Goal: Task Accomplishment & Management: Use online tool/utility

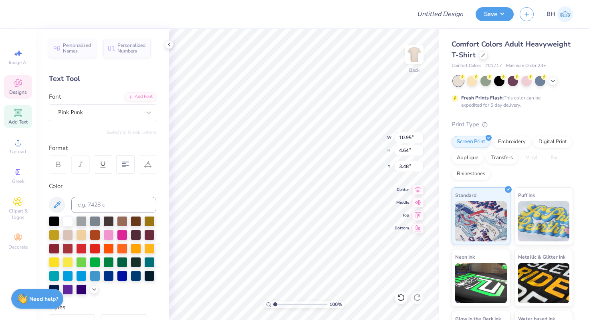
scroll to position [0, 0]
type textarea "Theta xI"
type textarea "EST. 1864"
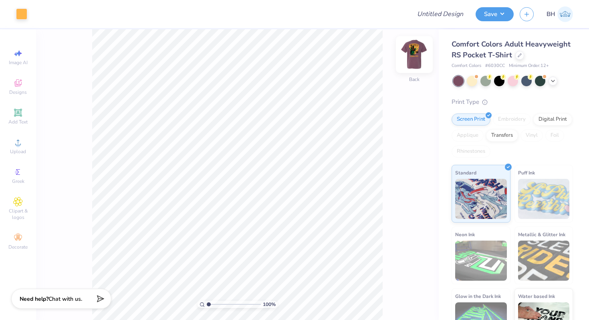
click at [415, 58] on img at bounding box center [415, 54] width 32 height 32
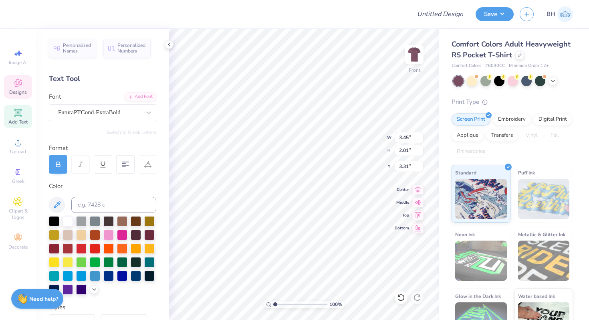
type textarea "T"
type textarea "Rush"
type textarea "THETA"
type textarea "XI"
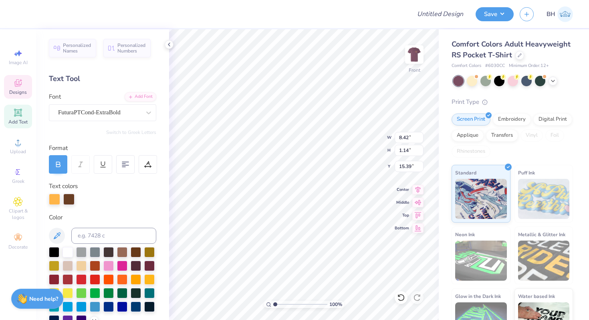
type input "8.42"
type input "1.14"
type input "15.39"
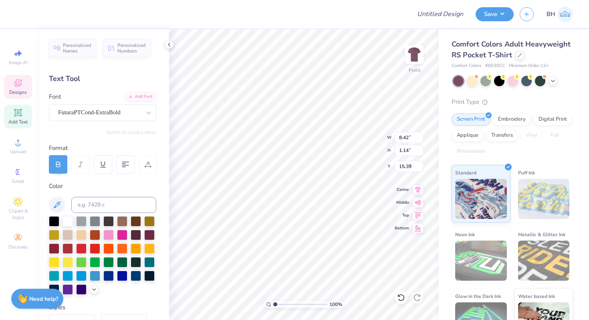
type input "3.45"
type input "1.93"
type input "3.35"
type textarea "RUSH"
type textarea "Theta Xi!"
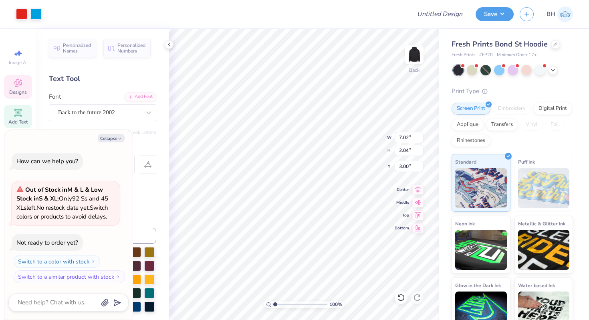
type textarea "x"
type textarea "T"
type textarea "x"
type textarea "Th"
type textarea "x"
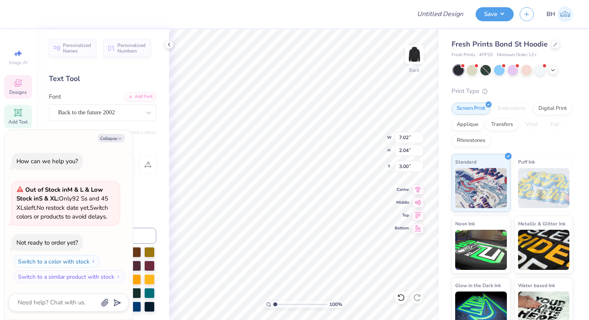
type textarea "The"
type textarea "x"
type textarea "Thet"
type textarea "x"
type textarea "Theta"
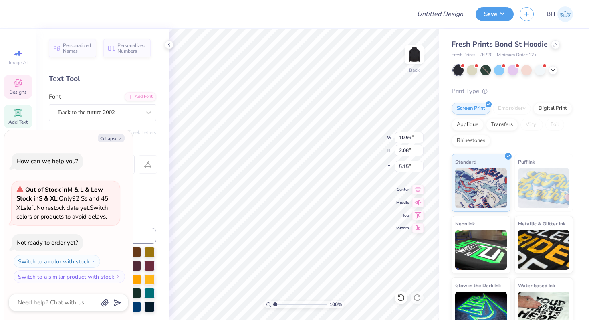
type textarea "x"
type textarea "TAU"
type textarea "x"
type textarea "TAU"
type textarea "x"
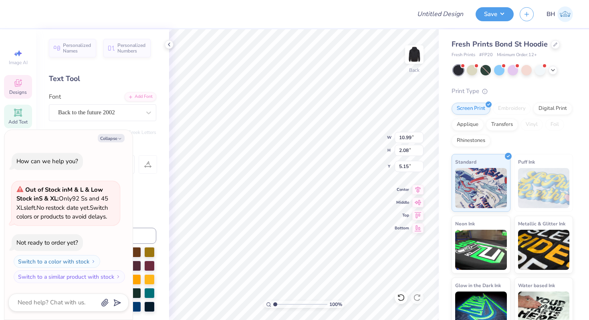
type textarea "TA"
type textarea "x"
type textarea "T"
type textarea "x"
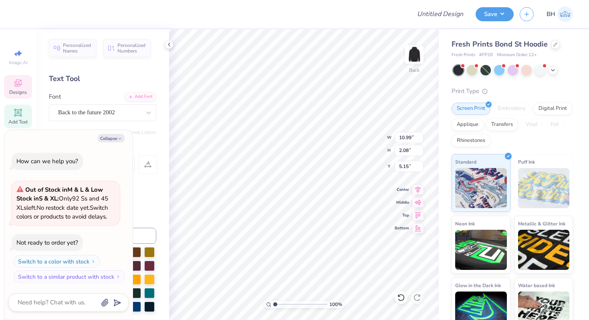
type textarea "x"
type textarea "xi"
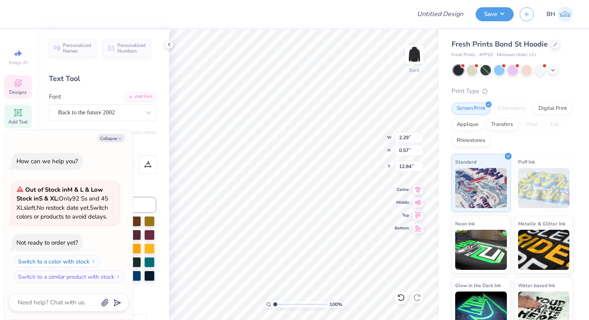
type textarea "x"
type textarea "202"
type textarea "x"
type textarea "2025"
type textarea "x"
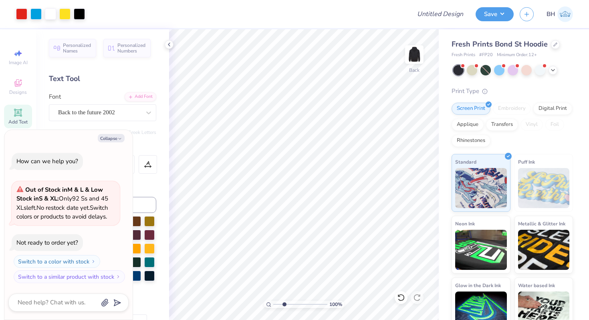
drag, startPoint x: 274, startPoint y: 303, endPoint x: 292, endPoint y: 300, distance: 17.9
type input "4.16"
click at [292, 301] on input "range" at bounding box center [300, 304] width 54 height 7
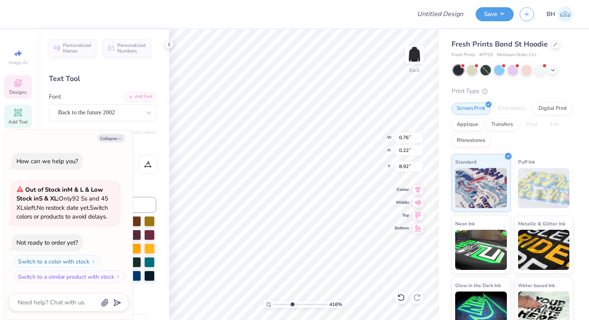
type textarea "x"
type textarea "186"
type textarea "x"
type textarea "1864"
type textarea "x"
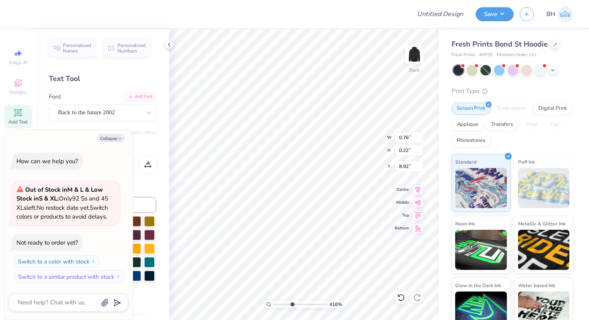
type input "11.96"
type input "6.39"
type input "6.61"
type textarea "x"
type textarea "u"
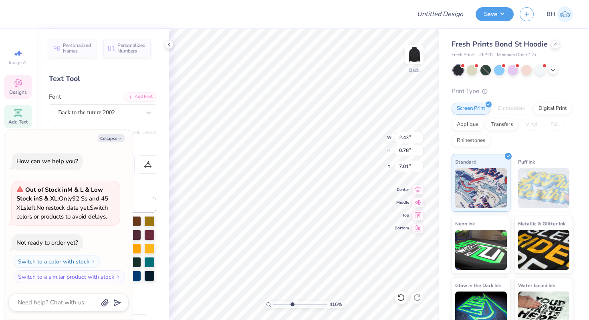
type textarea "x"
type textarea "uc"
type textarea "x"
type textarea "ucd"
click at [441, 106] on div "Fresh Prints Bond St Hoodie Fresh Prints # FP20 Minimum Order: 12 + Print Type …" at bounding box center [514, 182] width 150 height 306
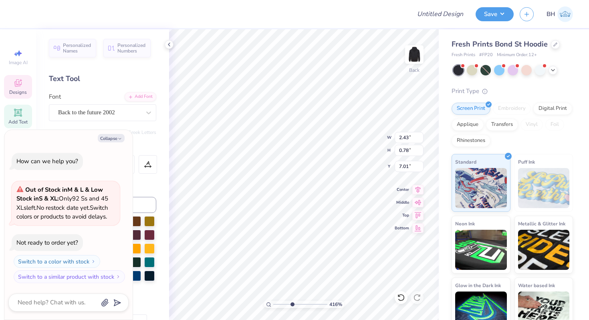
type textarea "x"
type input "2.39"
type input "0.86"
type input "7.06"
drag, startPoint x: 291, startPoint y: 301, endPoint x: 267, endPoint y: 305, distance: 24.3
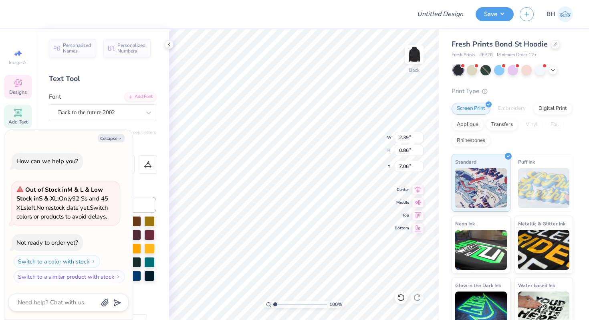
type input "1"
click at [273, 305] on input "range" at bounding box center [300, 304] width 54 height 7
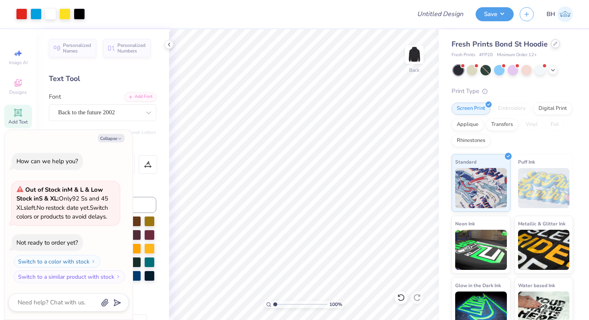
click at [554, 42] on icon at bounding box center [556, 44] width 4 height 4
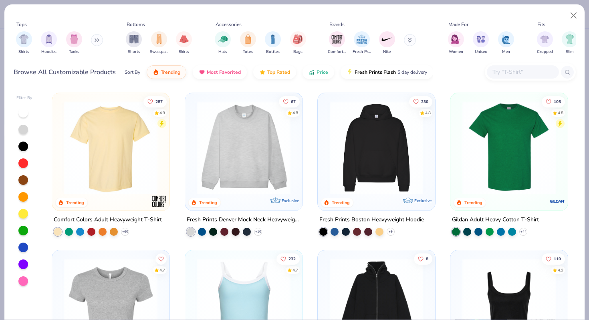
click at [135, 164] on img at bounding box center [110, 147] width 101 height 93
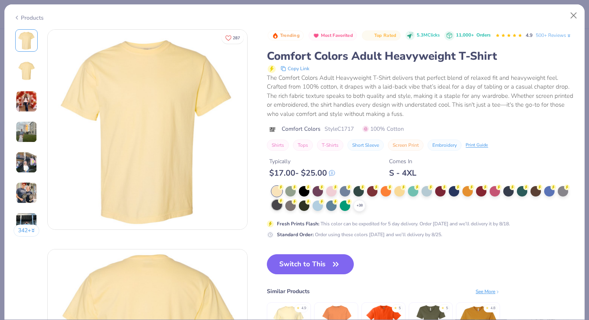
click at [277, 206] on div at bounding box center [277, 205] width 10 height 10
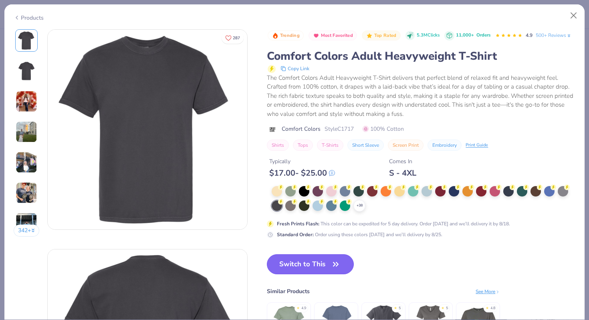
click at [289, 263] on button "Switch to This" at bounding box center [310, 264] width 87 height 20
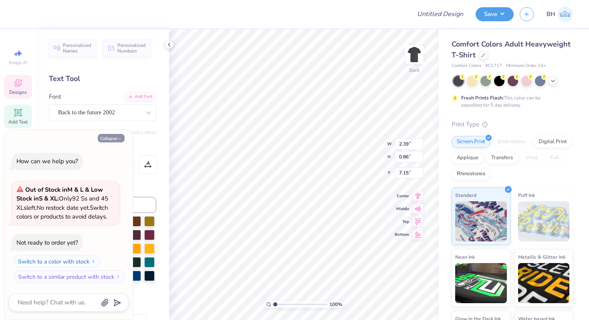
click at [115, 136] on button "Collapse" at bounding box center [111, 138] width 27 height 8
click at [108, 138] on button "Collapse" at bounding box center [111, 138] width 27 height 8
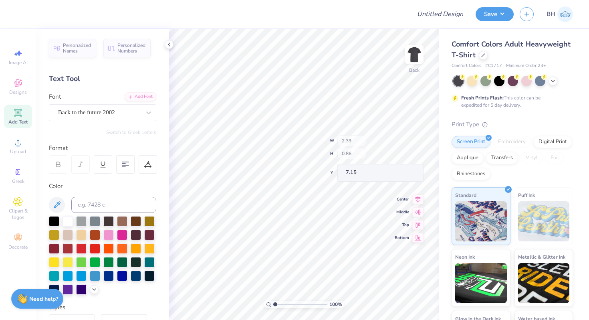
type textarea "x"
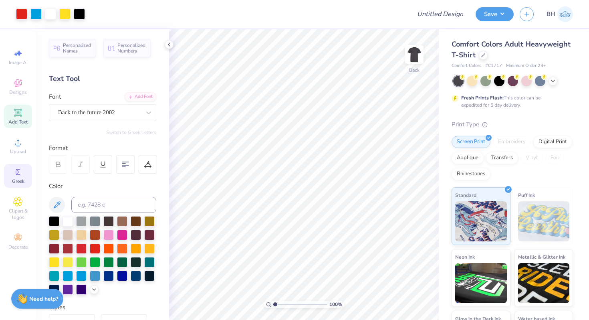
click at [21, 176] on icon at bounding box center [18, 172] width 10 height 10
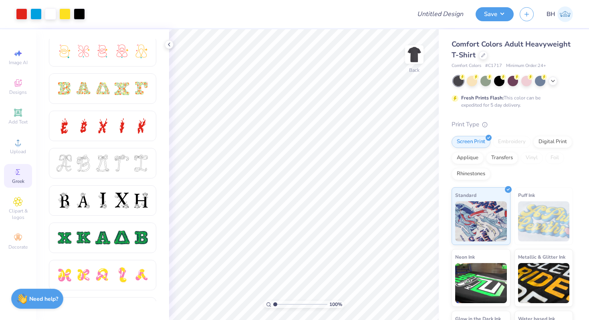
scroll to position [223, 0]
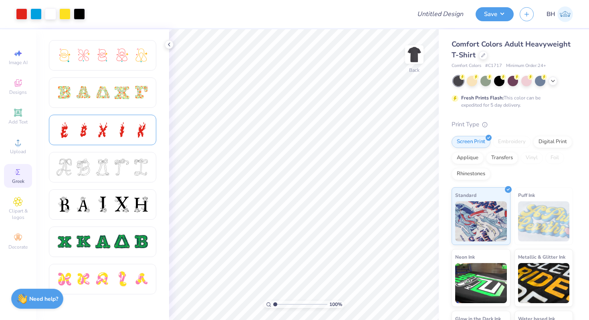
click at [114, 125] on div at bounding box center [121, 129] width 17 height 17
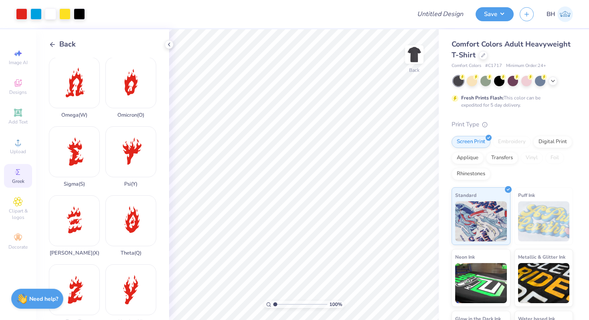
scroll to position [567, 0]
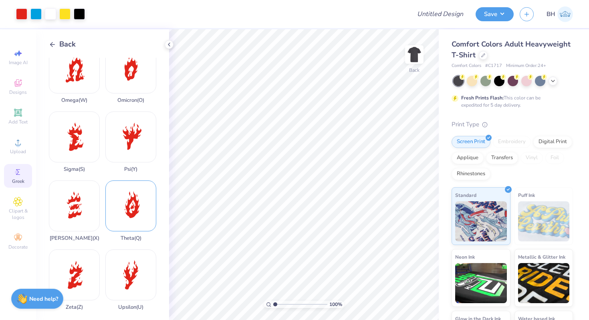
click at [121, 210] on div "Theta ( Q )" at bounding box center [130, 210] width 51 height 61
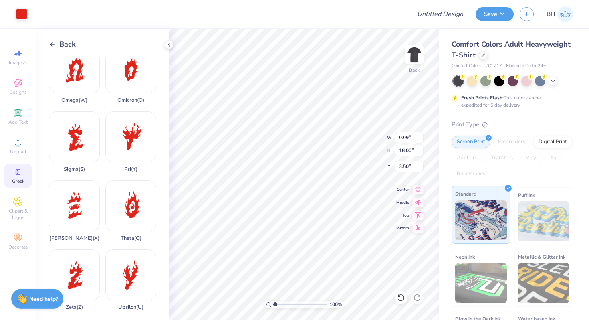
type input "2.71"
type input "4.89"
type input "16.61"
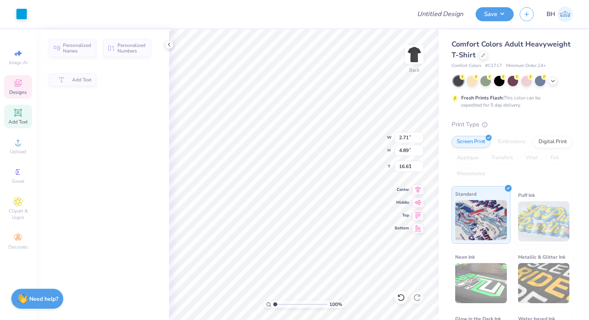
type input "2.39"
type input "0.86"
type input "7.15"
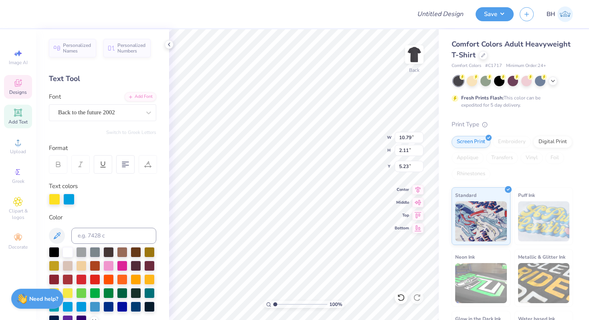
type input "2.39"
type input "0.86"
type input "7.15"
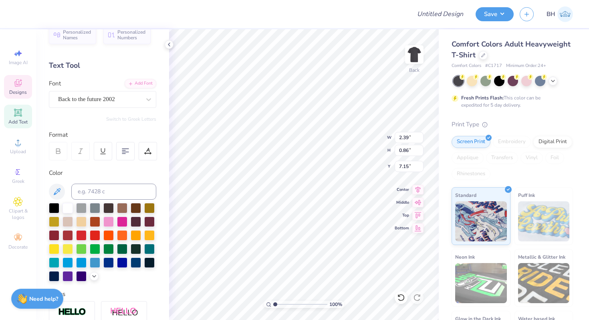
scroll to position [27, 0]
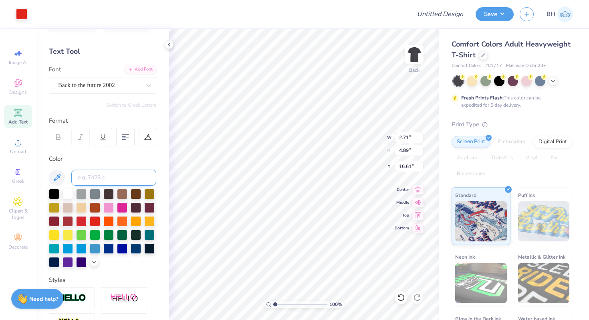
click at [107, 178] on input at bounding box center [113, 178] width 85 height 16
type input "299"
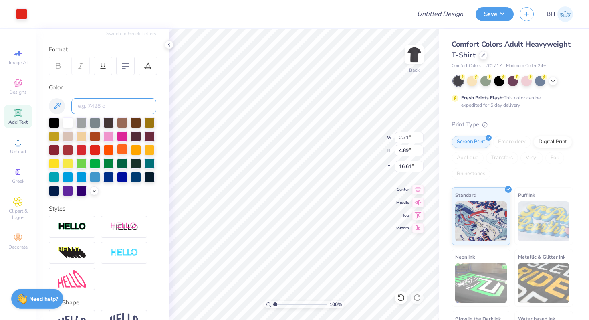
scroll to position [0, 0]
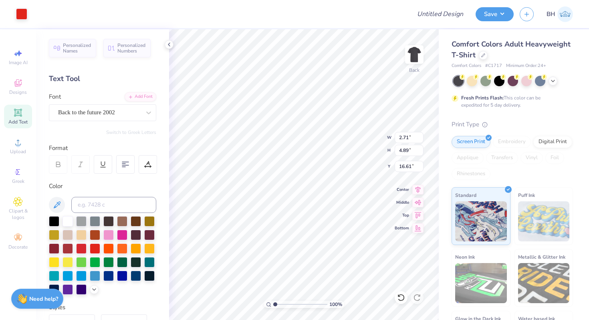
type input "15.34"
click at [101, 206] on input at bounding box center [113, 205] width 85 height 16
type input "299"
click at [84, 275] on div at bounding box center [81, 275] width 10 height 10
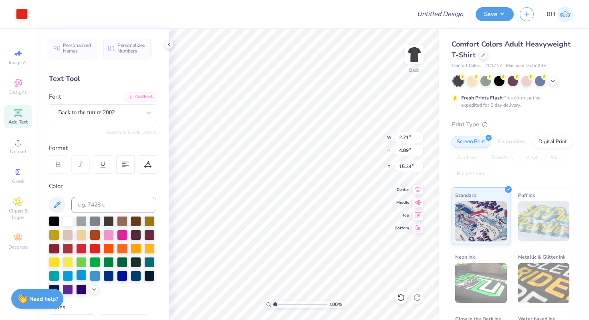
click at [81, 272] on div at bounding box center [81, 275] width 10 height 10
click at [93, 275] on div at bounding box center [95, 275] width 10 height 10
type input "1.28"
type input "2.30"
type input "16.14"
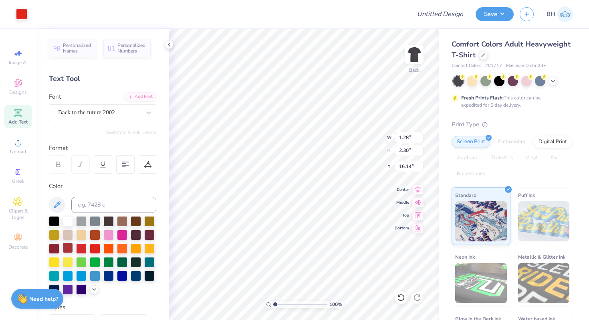
scroll to position [19, 0]
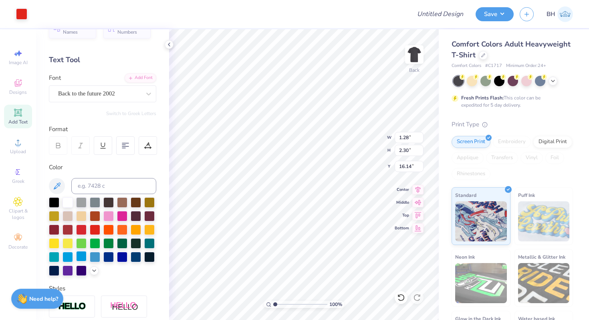
click at [81, 258] on div at bounding box center [81, 256] width 10 height 10
click at [66, 255] on div at bounding box center [68, 256] width 10 height 10
click at [21, 14] on div at bounding box center [21, 13] width 11 height 11
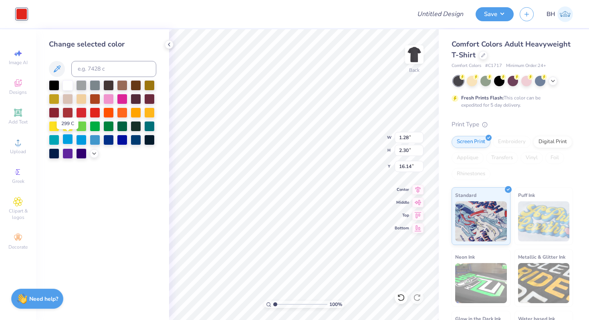
click at [70, 141] on div at bounding box center [68, 139] width 10 height 10
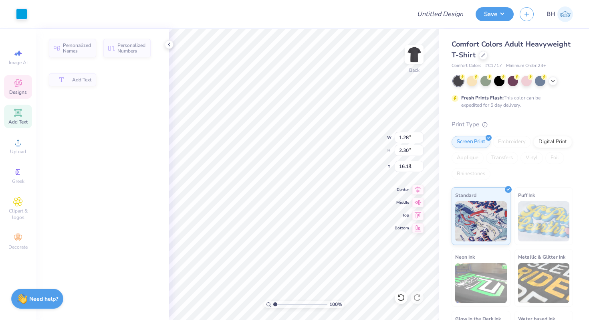
type input "2.39"
type input "0.86"
type input "7.34"
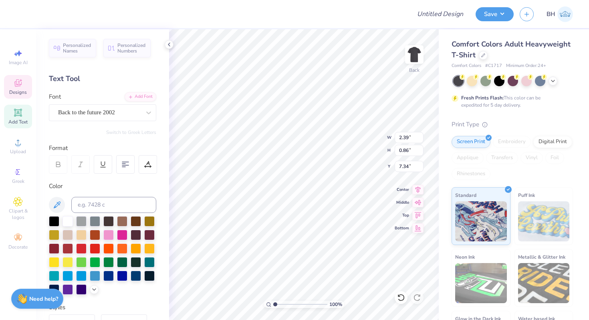
type textarea "uc"
type input "6.28"
type input "0.82"
type input "1.48"
type input "6.90"
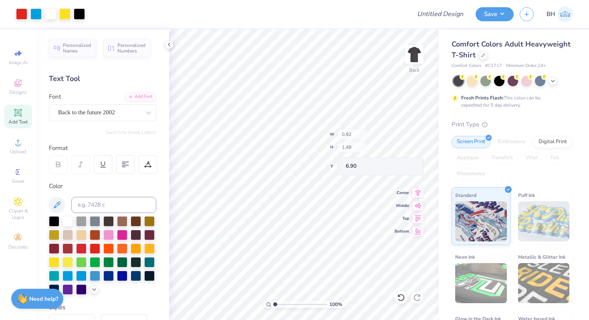
type input "0.85"
type input "1.46"
click at [22, 176] on div "Greek" at bounding box center [18, 176] width 28 height 24
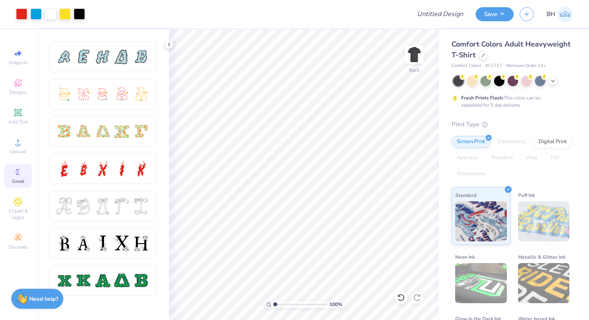
scroll to position [196, 0]
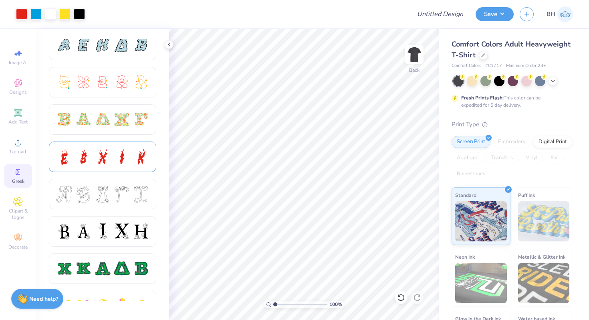
click at [131, 160] on div at bounding box center [103, 156] width 94 height 17
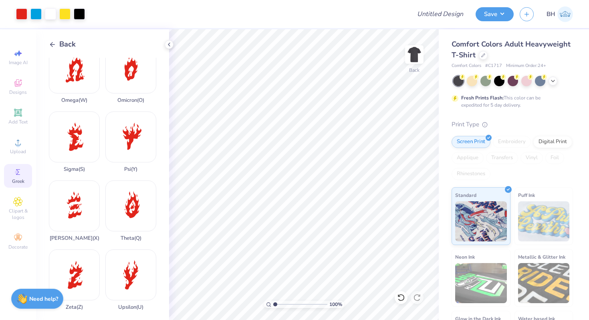
scroll to position [560, 0]
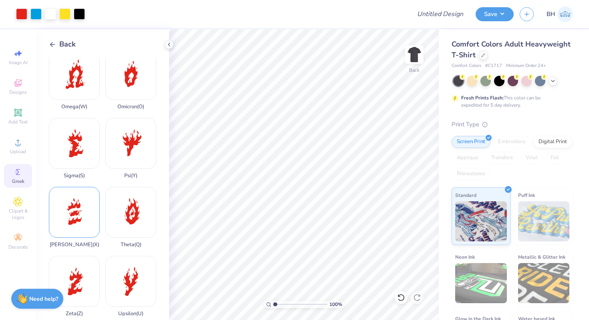
click at [84, 217] on div "Xi ( X )" at bounding box center [74, 217] width 51 height 61
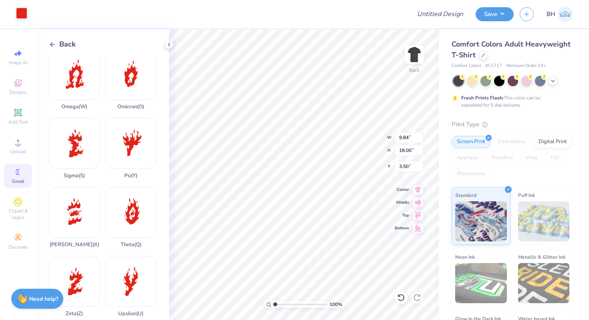
click at [16, 17] on div at bounding box center [21, 13] width 11 height 11
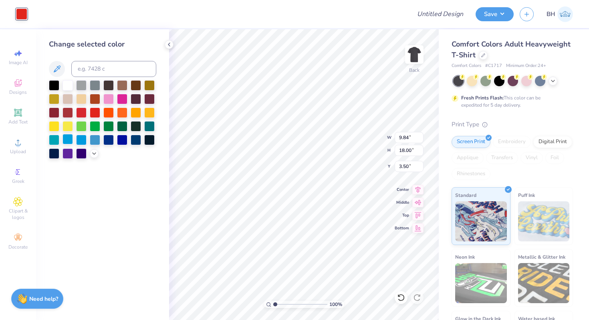
click at [67, 140] on div at bounding box center [68, 139] width 10 height 10
type input "1.29"
type input "2.35"
type input "6.01"
type input "1.00"
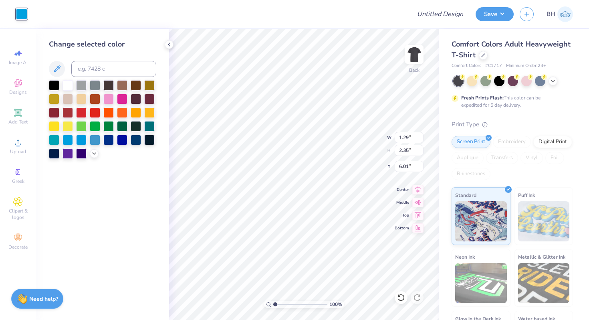
type input "1.83"
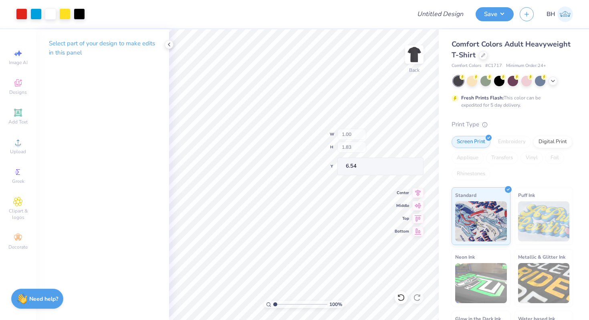
type input "6.72"
drag, startPoint x: 283, startPoint y: 303, endPoint x: 313, endPoint y: 297, distance: 30.5
type input "8.08"
click at [313, 301] on input "range" at bounding box center [300, 304] width 54 height 7
type input "6.62"
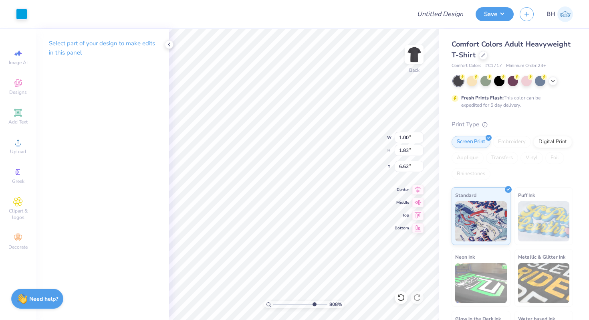
type input "0.95"
type input "1.73"
type input "6.67"
type input "0.97"
type input "1.68"
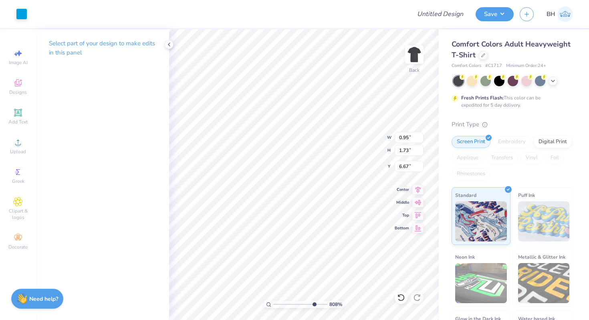
type input "6.68"
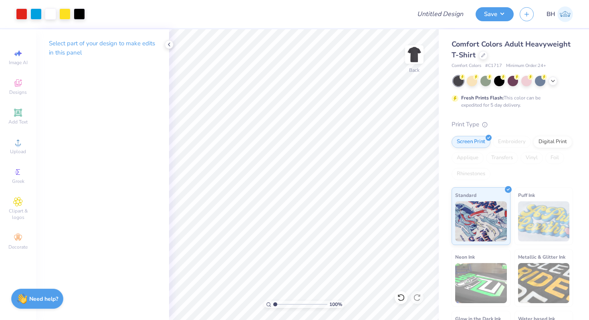
drag, startPoint x: 312, startPoint y: 304, endPoint x: 266, endPoint y: 302, distance: 45.7
type input "1"
click at [273, 302] on input "range" at bounding box center [300, 304] width 54 height 7
click at [443, 14] on input "Design Title" at bounding box center [450, 14] width 39 height 16
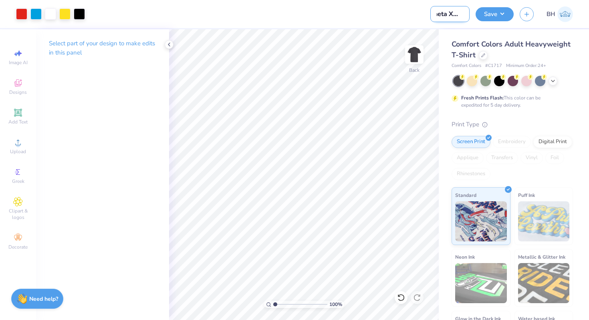
click at [452, 20] on input "theta Xi ca" at bounding box center [450, 14] width 39 height 16
type input "Car Shirt"
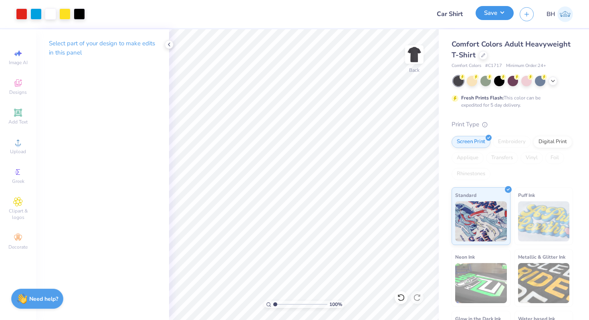
click at [483, 10] on button "Save" at bounding box center [495, 13] width 38 height 14
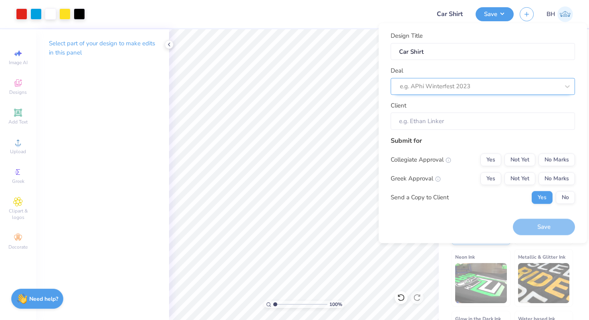
click at [439, 80] on div "e.g. APhi Winterfest 2023" at bounding box center [479, 86] width 161 height 12
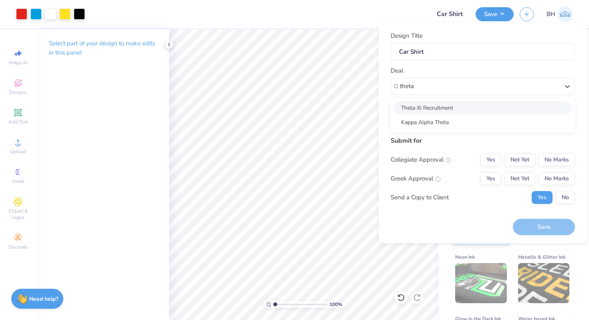
click at [427, 107] on div "Theta Xi Recruitment" at bounding box center [483, 107] width 178 height 13
type input "theta"
type input "[PERSON_NAME]"
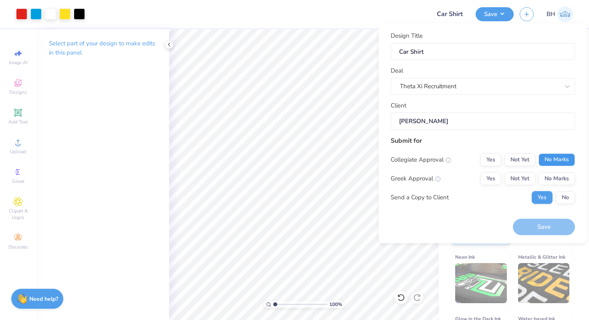
click at [565, 158] on button "No Marks" at bounding box center [557, 159] width 36 height 13
click at [495, 178] on button "Yes" at bounding box center [491, 178] width 21 height 13
click at [563, 196] on button "No" at bounding box center [565, 197] width 19 height 13
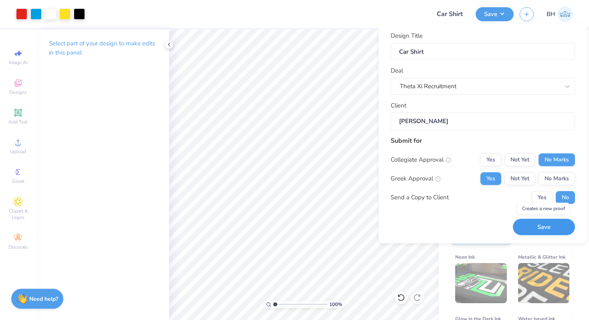
click at [528, 225] on button "Save" at bounding box center [544, 227] width 62 height 16
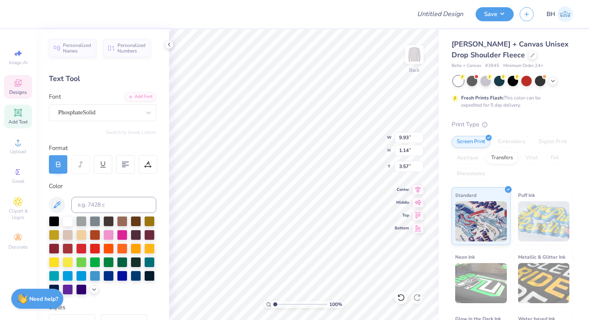
type textarea "THETA XI"
type textarea "Spring Rush 2025"
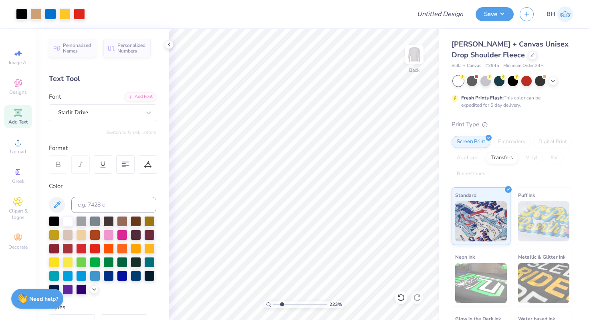
drag, startPoint x: 274, startPoint y: 303, endPoint x: 282, endPoint y: 302, distance: 8.0
click at [282, 302] on input "range" at bounding box center [300, 304] width 54 height 7
drag, startPoint x: 280, startPoint y: 304, endPoint x: 267, endPoint y: 304, distance: 13.6
type input "1"
click at [273, 304] on input "range" at bounding box center [300, 304] width 54 height 7
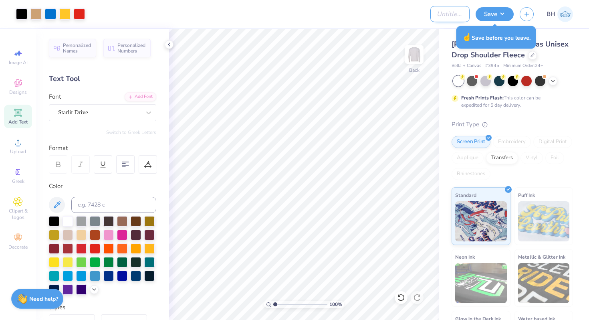
click at [417, 20] on div "Art colors Design Title Save BH" at bounding box center [294, 14] width 589 height 28
type input "Cat Car crewneck"
click at [505, 14] on button "Save" at bounding box center [495, 13] width 38 height 14
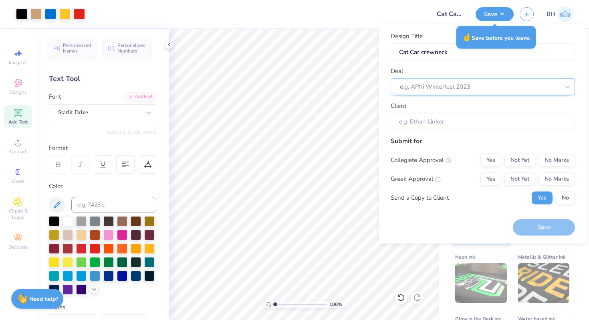
click at [467, 87] on div at bounding box center [480, 86] width 160 height 11
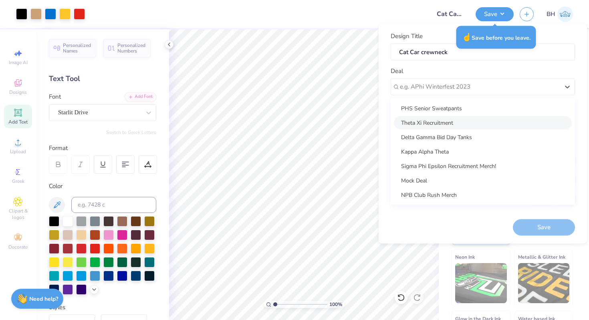
click at [442, 124] on div "Theta Xi Recruitment" at bounding box center [483, 122] width 178 height 13
type input "[PERSON_NAME]"
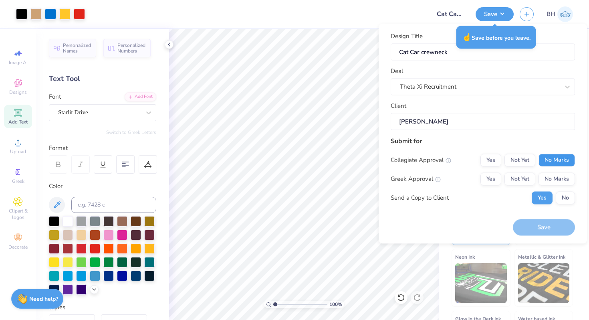
click at [553, 156] on button "No Marks" at bounding box center [557, 160] width 36 height 13
click at [493, 177] on button "Yes" at bounding box center [491, 178] width 21 height 13
click at [564, 198] on button "No" at bounding box center [565, 197] width 19 height 13
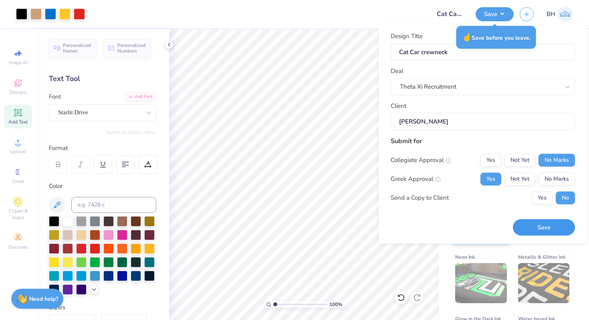
click at [550, 225] on button "Save" at bounding box center [544, 227] width 62 height 16
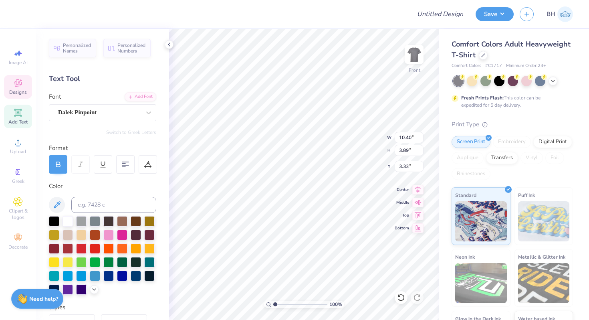
type textarea "Theta xi"
type input "3.00"
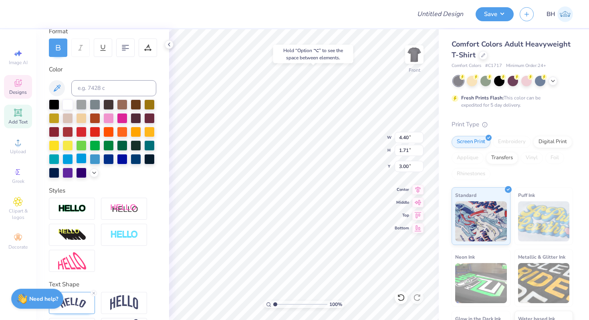
scroll to position [146, 0]
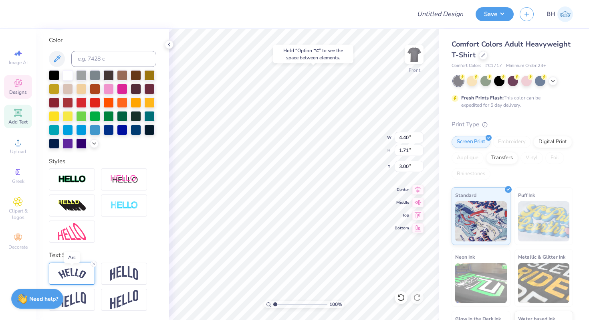
click at [81, 273] on img at bounding box center [72, 273] width 28 height 11
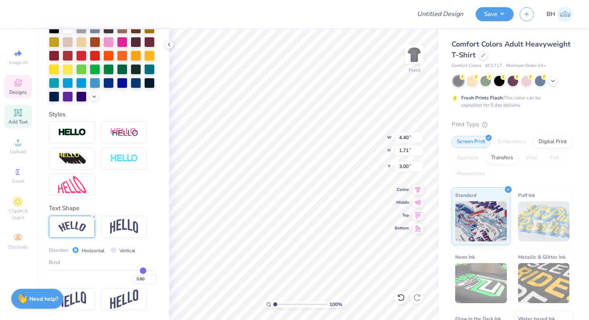
type input "0.77"
type input "0.76"
type input "0.75"
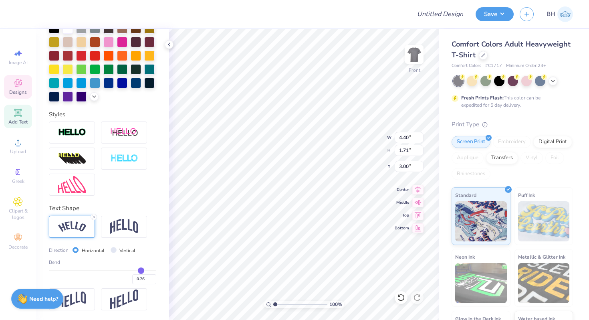
type input "0.75"
type input "0.74"
type input "0.73"
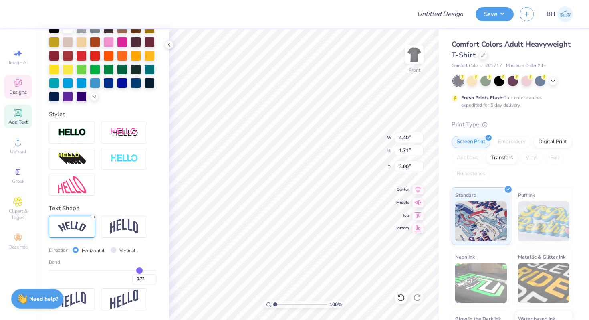
type input "0.72"
type input "0.71"
type input "0.7"
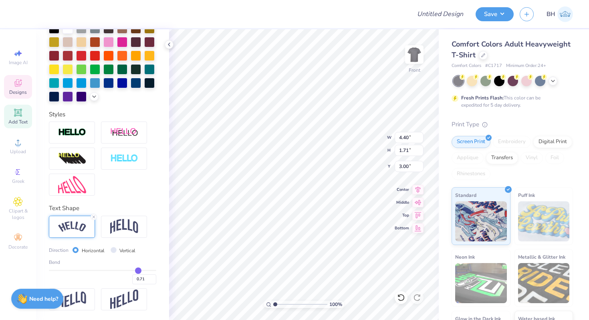
type input "0.70"
type input "0.68"
type input "0.66"
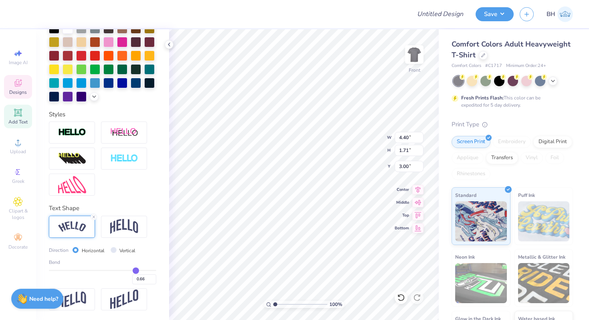
type input "0.65"
type input "0.64"
type input "0.63"
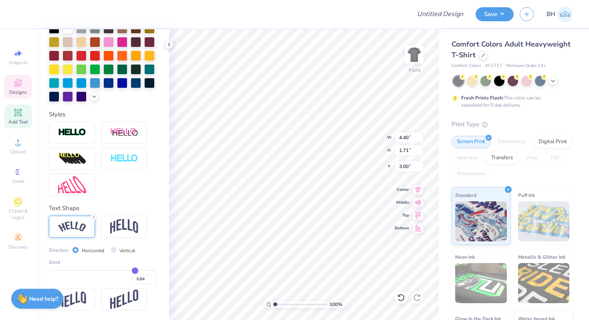
type input "0.63"
type input "0.62"
type input "0.61"
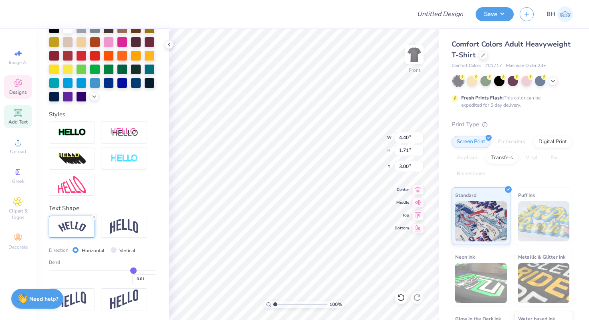
drag, startPoint x: 142, startPoint y: 271, endPoint x: 133, endPoint y: 270, distance: 8.5
type input "0.61"
click at [133, 270] on input "range" at bounding box center [102, 270] width 107 height 1
type input "4.22"
type input "1.28"
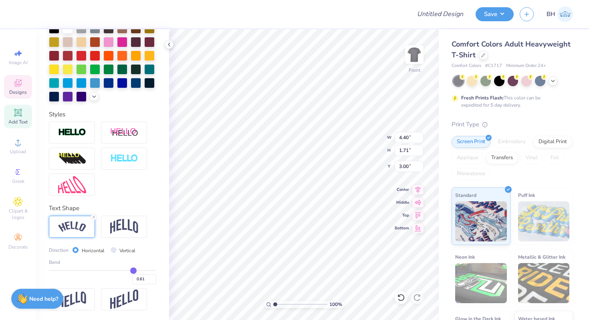
type input "3.21"
type input "6.38"
type input "1.94"
type input "3.33"
type input "0.6"
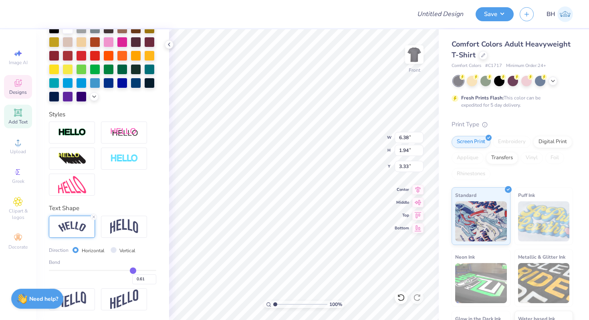
type input "0.60"
type input "0.59"
type input "0.58"
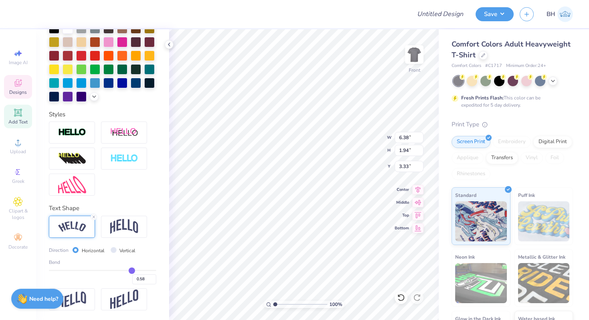
type input "0.56"
type input "0.55"
type input "0.54"
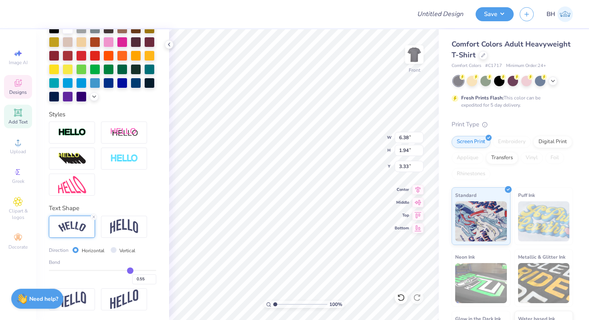
type input "0.54"
type input "0.53"
drag, startPoint x: 134, startPoint y: 268, endPoint x: 129, endPoint y: 269, distance: 4.4
type input "0.53"
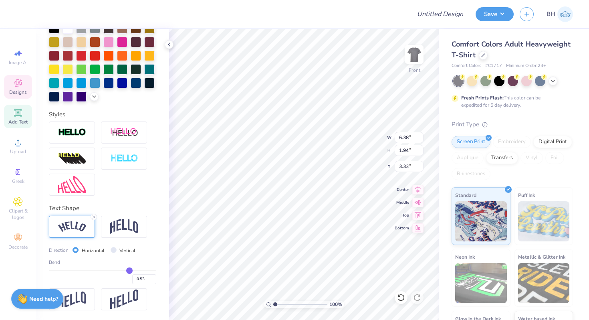
click at [129, 270] on input "range" at bounding box center [102, 270] width 107 height 1
type input "6.22"
type input "1.70"
type input "3.45"
type input "0.54"
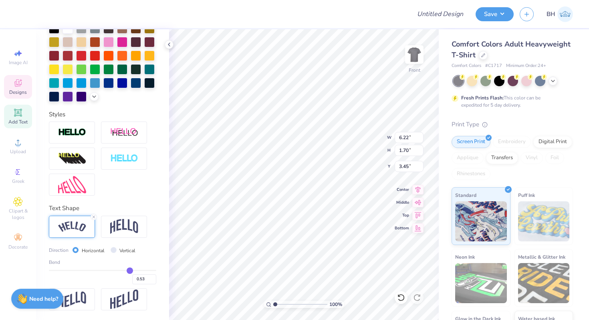
type input "0.54"
type input "0.53"
type input "0.52"
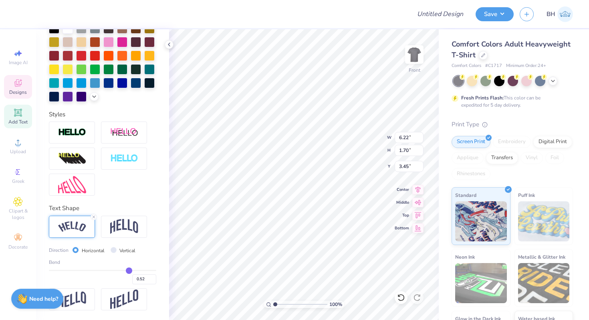
type input "0.51"
type input "0.5"
type input "0.50"
type input "0.49"
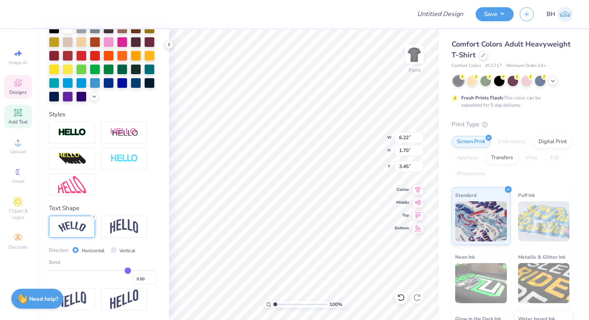
type input "0.49"
type input "0.48"
type input "0.47"
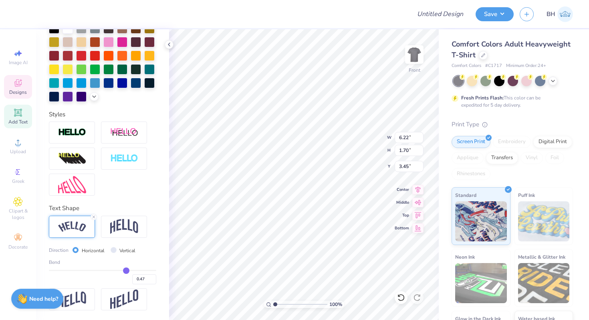
type input "0.46"
type input "0.45"
drag, startPoint x: 130, startPoint y: 269, endPoint x: 125, endPoint y: 269, distance: 5.2
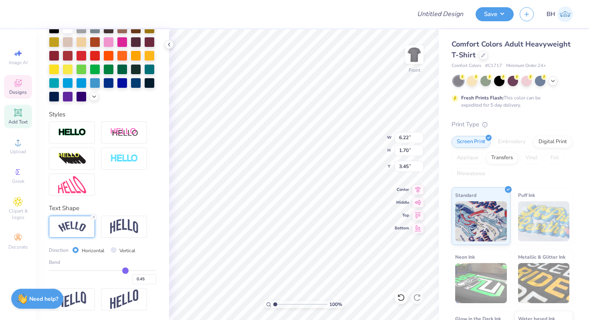
type input "0.45"
click at [125, 270] on input "range" at bounding box center [102, 270] width 107 height 1
type input "6.03"
type input "1.49"
type input "3.55"
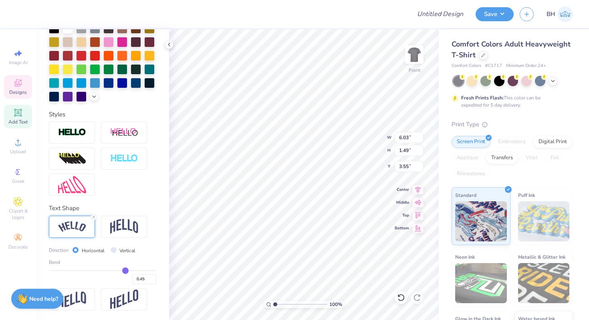
type input "6.92"
type input "1.72"
type input "3.00"
type input "0.48"
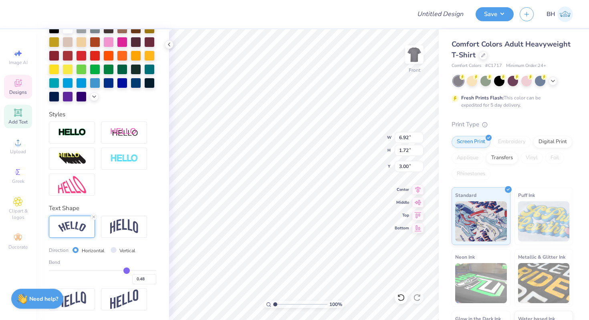
type input "0.47"
type input "0.46"
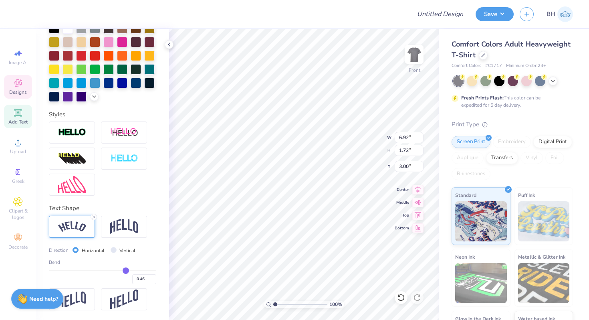
click at [126, 270] on input "range" at bounding box center [102, 270] width 107 height 1
type input "6.95"
type input "1.74"
type input "3.39"
drag, startPoint x: 276, startPoint y: 304, endPoint x: 281, endPoint y: 303, distance: 5.2
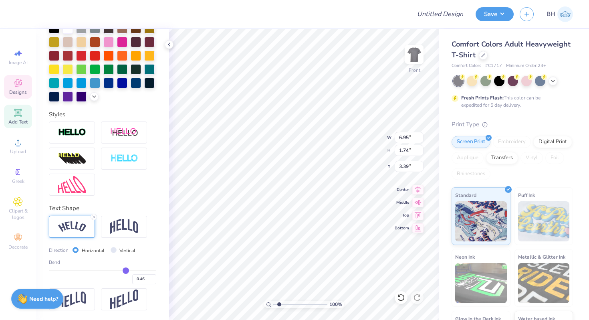
type input "2.09"
click at [281, 303] on input "range" at bounding box center [300, 304] width 54 height 7
type input "3.26"
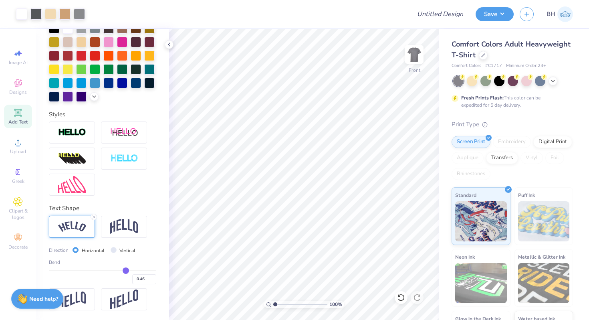
drag, startPoint x: 281, startPoint y: 304, endPoint x: 268, endPoint y: 304, distance: 12.4
type input "1"
click at [273, 304] on input "range" at bounding box center [300, 304] width 54 height 7
click at [417, 53] on img at bounding box center [415, 54] width 32 height 32
click at [417, 58] on img at bounding box center [415, 54] width 32 height 32
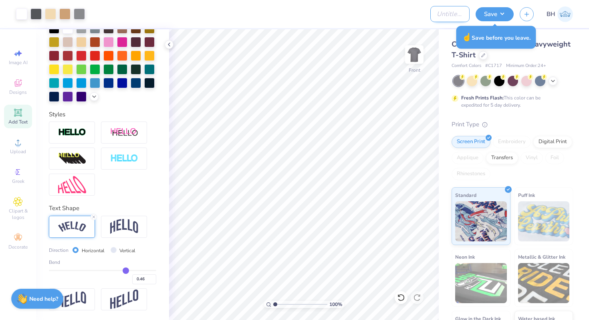
click at [439, 14] on input "Design Title" at bounding box center [450, 14] width 39 height 16
type input "Greek god shirt"
click at [501, 12] on button "Save" at bounding box center [495, 13] width 38 height 14
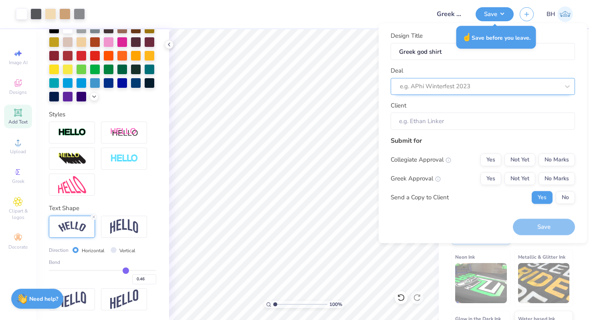
click at [458, 88] on div at bounding box center [480, 86] width 160 height 11
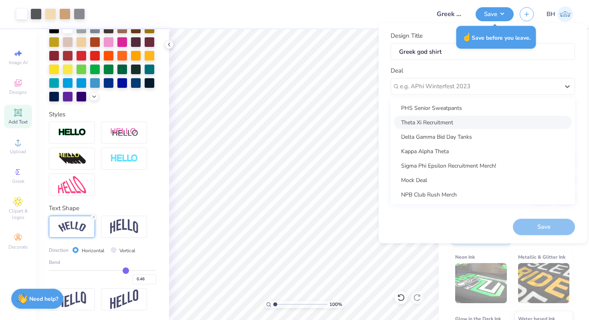
click at [437, 121] on div "Theta Xi Recruitment" at bounding box center [483, 121] width 178 height 13
type input "[PERSON_NAME]"
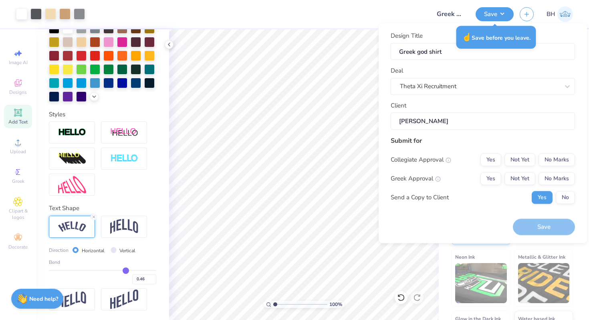
click at [469, 115] on input "[PERSON_NAME]" at bounding box center [483, 121] width 184 height 17
click at [547, 154] on button "No Marks" at bounding box center [557, 159] width 36 height 13
click at [499, 178] on button "Yes" at bounding box center [491, 178] width 21 height 13
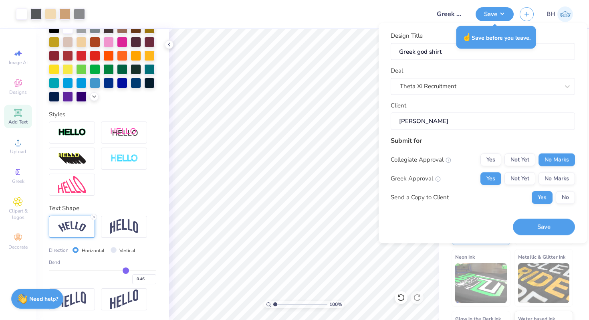
click at [556, 205] on div "Submit for Collegiate Approval Yes Not Yet No Marks Greek Approval Yes Not Yet …" at bounding box center [483, 173] width 184 height 74
click at [557, 200] on button "No" at bounding box center [565, 197] width 19 height 13
click at [547, 221] on button "Save" at bounding box center [544, 227] width 62 height 16
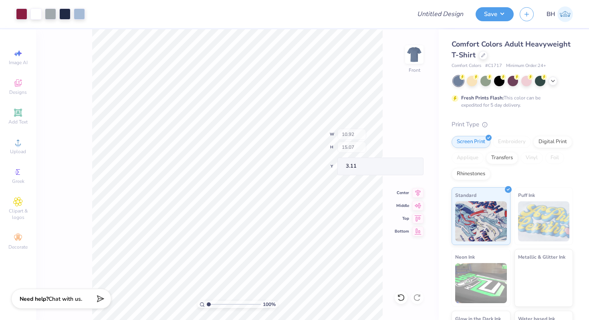
type input "10.66"
type input "0.88"
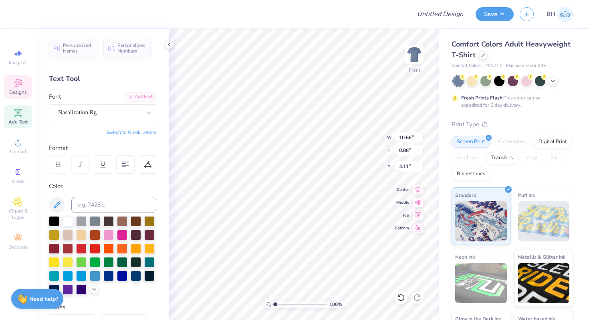
scroll to position [0, 2]
type textarea "t"
type textarea "THETA XI"
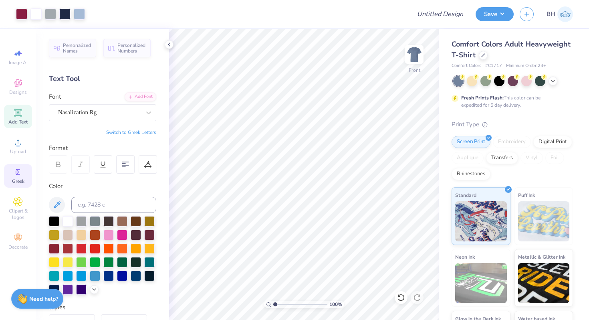
click at [14, 178] on span "Greek" at bounding box center [18, 181] width 12 height 6
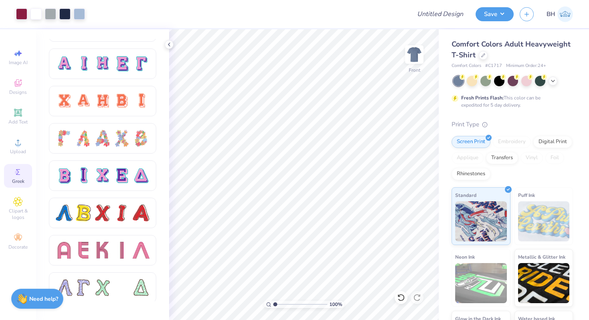
scroll to position [573, 0]
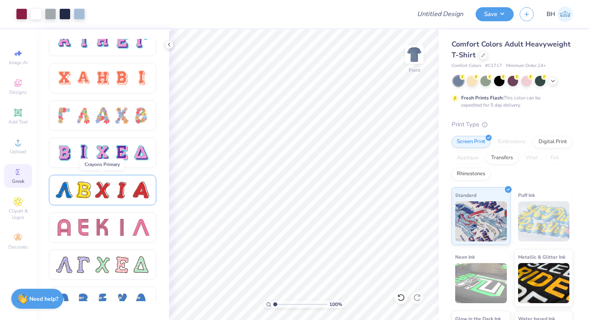
click at [104, 194] on div at bounding box center [102, 190] width 17 height 17
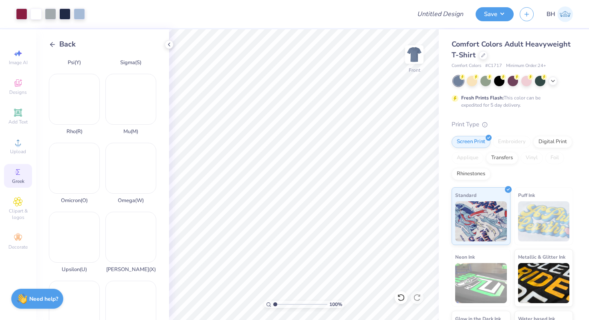
scroll to position [567, 0]
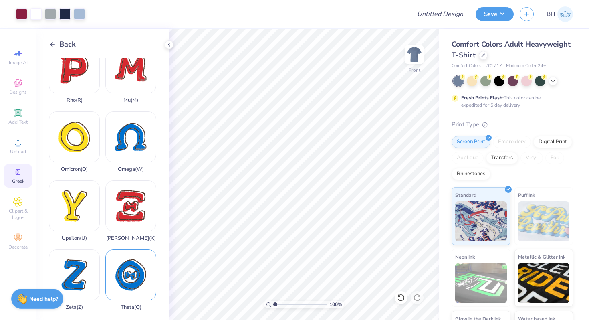
click at [136, 267] on div "Theta ( Q )" at bounding box center [130, 279] width 51 height 61
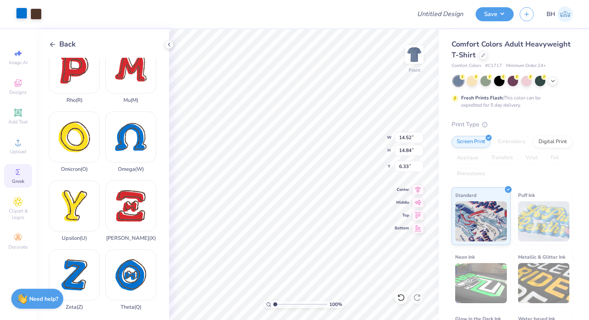
click at [22, 14] on div at bounding box center [21, 13] width 11 height 11
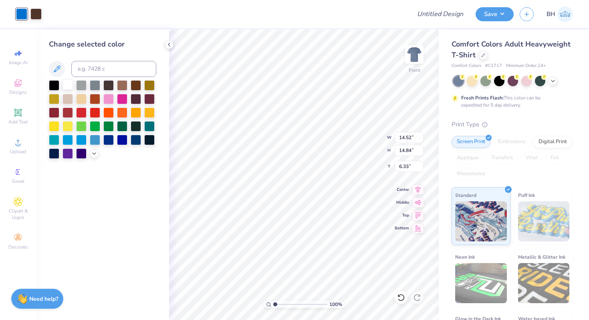
click at [68, 83] on div at bounding box center [68, 84] width 10 height 10
click at [39, 14] on div at bounding box center [35, 13] width 11 height 11
click at [68, 86] on div at bounding box center [68, 84] width 10 height 10
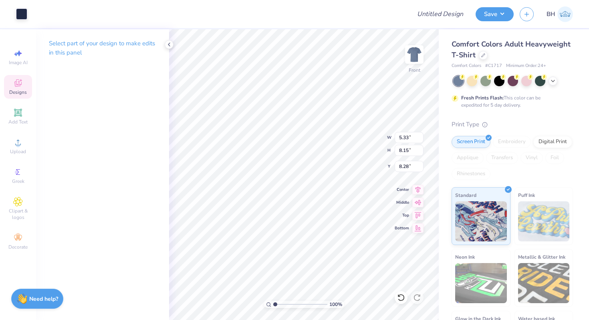
type input "5.33"
type input "8.15"
type input "8.28"
type input "3.83"
type input "3.91"
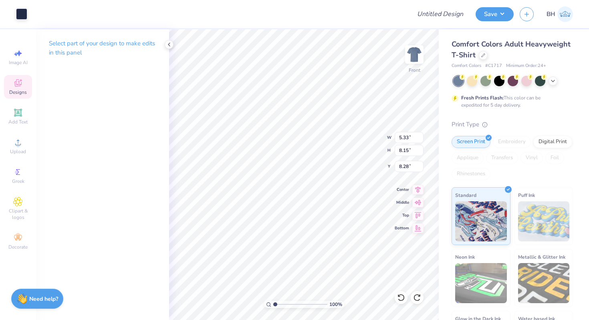
type input "4.05"
type input "1.84"
type input "1.88"
type input "6.08"
type input "2.99"
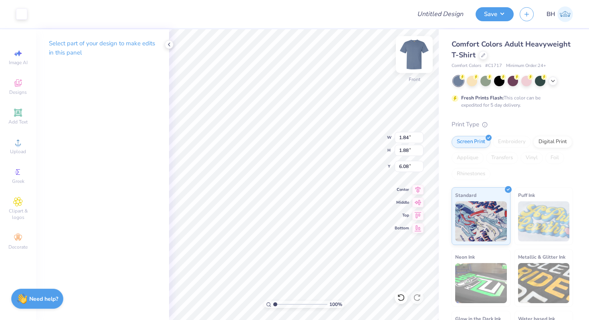
type input "1.34"
type input "6.46"
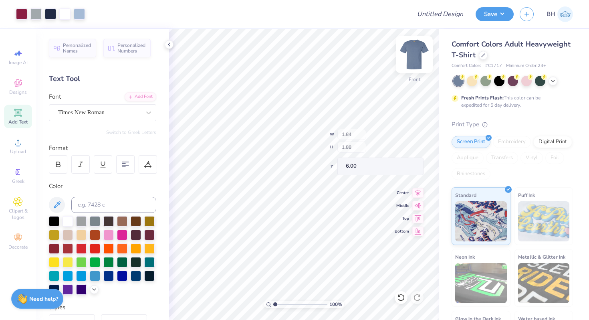
type input "6.00"
type input "1.61"
type input "1.64"
type input "6.24"
click at [20, 177] on div "Greek" at bounding box center [18, 176] width 28 height 24
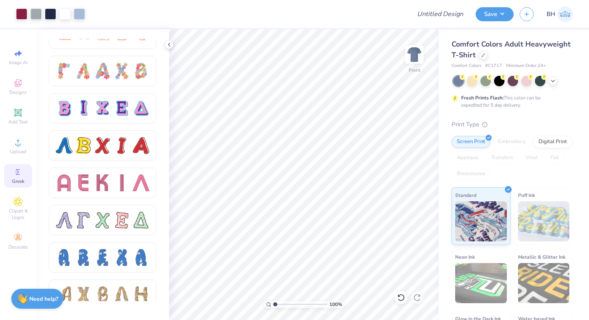
scroll to position [636, 0]
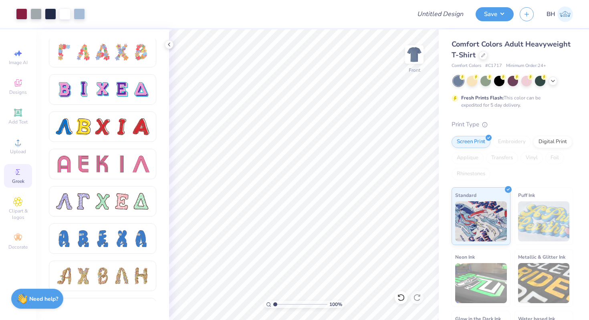
click at [120, 142] on div at bounding box center [102, 129] width 107 height 37
click at [118, 134] on div at bounding box center [121, 126] width 17 height 17
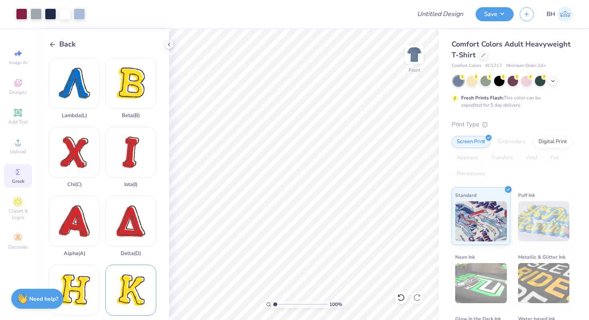
scroll to position [567, 0]
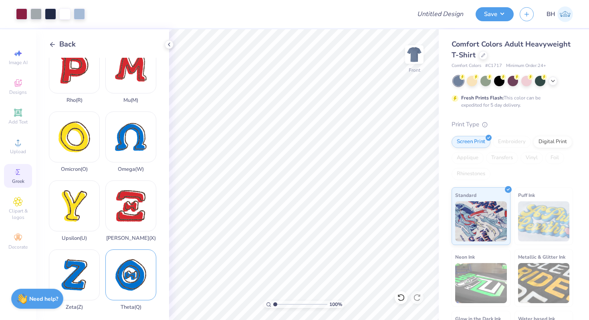
click at [130, 298] on div "Theta ( Q )" at bounding box center [130, 279] width 51 height 61
click at [123, 221] on div "Xi ( X )" at bounding box center [130, 210] width 51 height 61
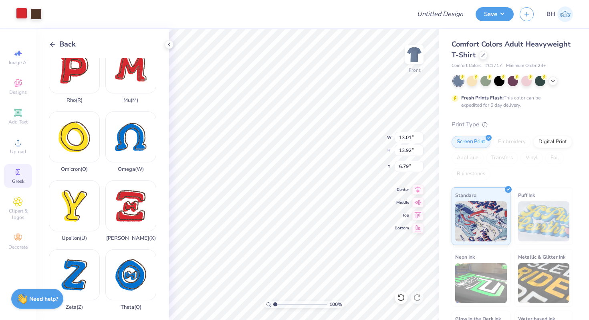
click at [16, 14] on div at bounding box center [21, 13] width 11 height 11
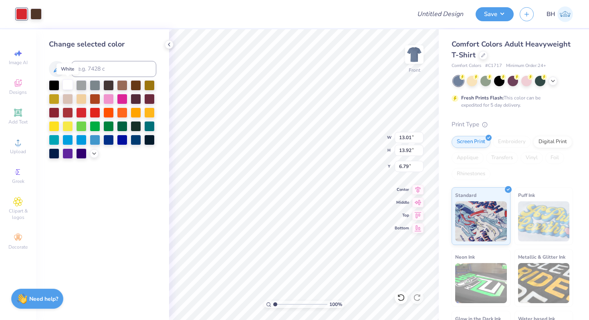
click at [69, 87] on div at bounding box center [68, 84] width 10 height 10
click at [40, 12] on div at bounding box center [35, 13] width 11 height 11
click at [66, 85] on div at bounding box center [68, 84] width 10 height 10
type input "2.63"
type input "2.81"
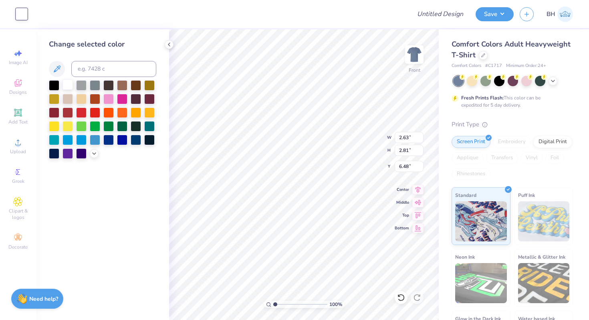
type input "6.48"
type input "1.61"
type input "1.64"
type input "6.24"
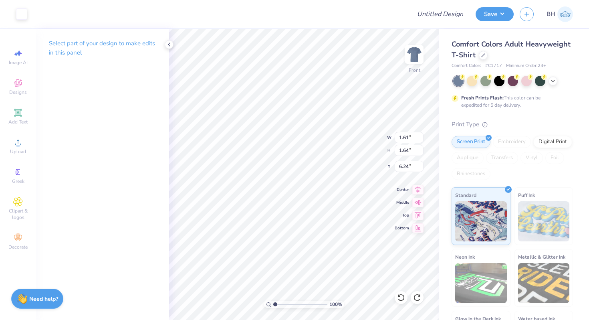
type input "2.63"
type input "2.81"
type input "6.48"
type input "2.29"
click at [282, 304] on input "range" at bounding box center [300, 304] width 54 height 7
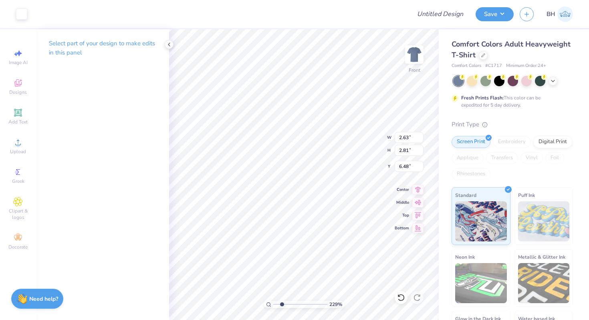
type input "1.58"
type input "1.69"
type input "6.24"
type input "1.61"
type input "1.64"
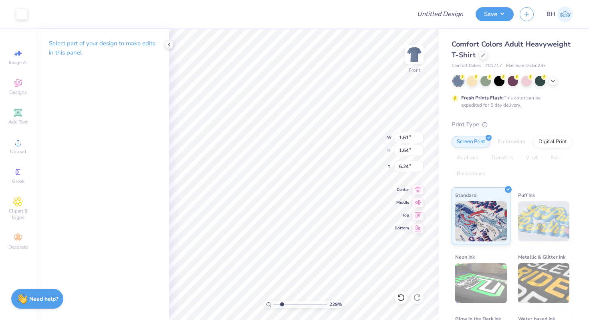
type input "1.58"
type input "1.69"
type input "6.42"
type input "1.81"
type input "1.93"
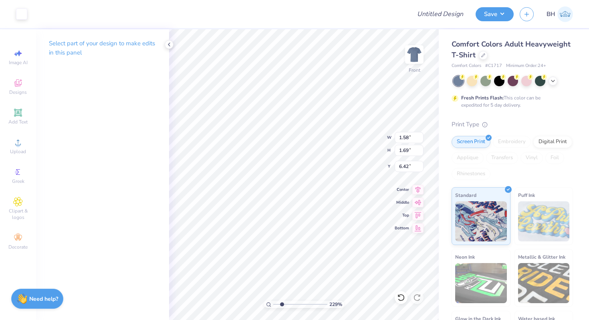
type input "6.26"
click at [283, 306] on input "range" at bounding box center [300, 304] width 54 height 7
drag, startPoint x: 283, startPoint y: 306, endPoint x: 273, endPoint y: 305, distance: 9.7
type input "1"
click at [273, 305] on input "range" at bounding box center [300, 304] width 54 height 7
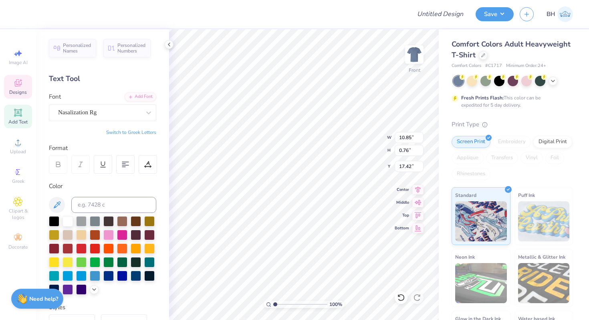
scroll to position [0, 2]
type textarea "FALL RUSH 2025"
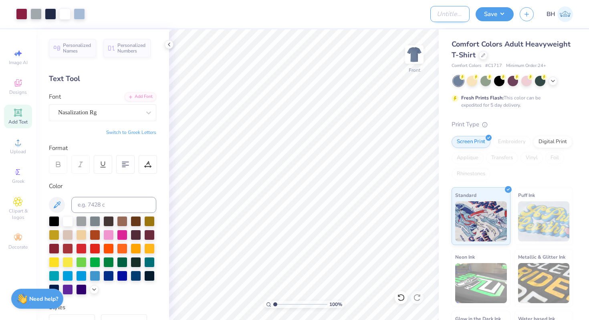
click at [455, 14] on input "Design Title" at bounding box center [450, 14] width 39 height 16
type input "Astro Golf Tee"
click at [500, 18] on button "Save" at bounding box center [495, 13] width 38 height 14
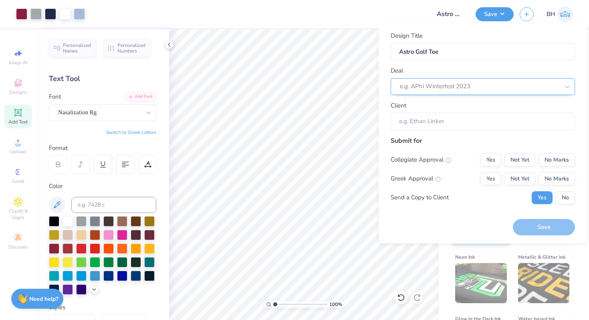
click at [472, 82] on div at bounding box center [480, 86] width 160 height 11
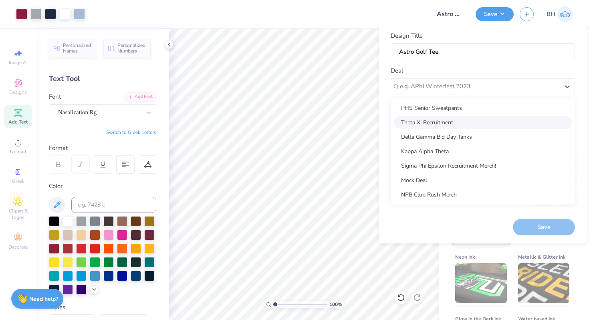
click at [449, 121] on div "Theta Xi Recruitment" at bounding box center [483, 122] width 178 height 13
type input "[PERSON_NAME]"
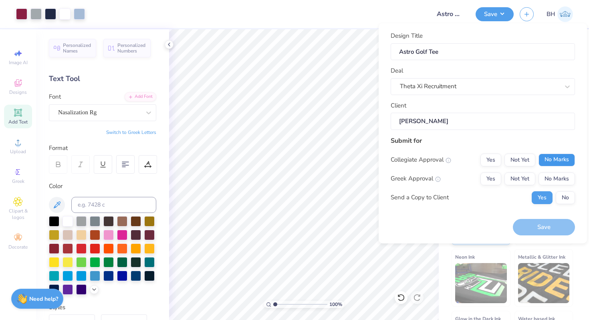
click at [558, 156] on button "No Marks" at bounding box center [557, 160] width 36 height 13
click at [486, 175] on button "Yes" at bounding box center [491, 178] width 21 height 13
click at [561, 193] on button "No" at bounding box center [565, 197] width 19 height 13
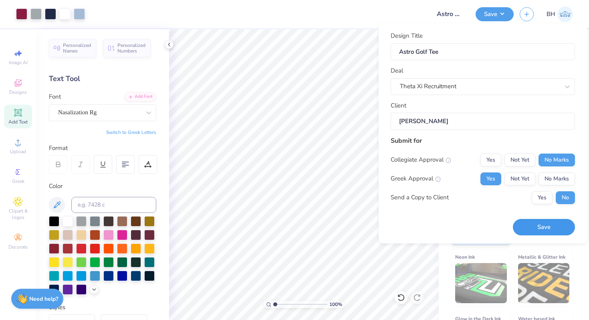
click at [533, 229] on button "Save" at bounding box center [544, 227] width 62 height 16
